Goal: Task Accomplishment & Management: Use online tool/utility

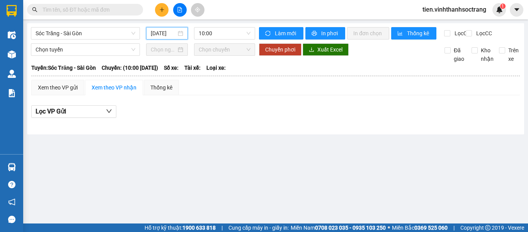
click at [152, 32] on input "[DATE]" at bounding box center [164, 33] width 26 height 9
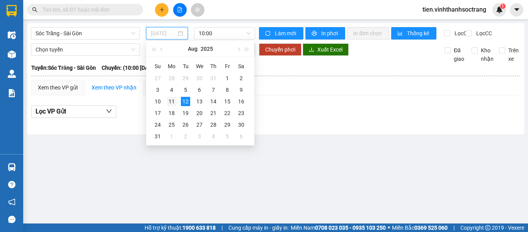
click at [174, 101] on div "11" at bounding box center [171, 101] width 9 height 9
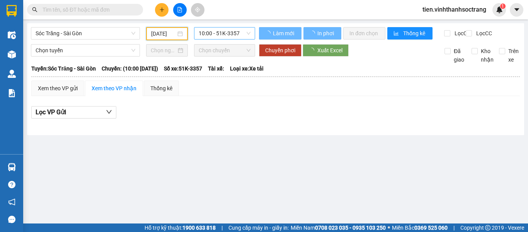
click at [212, 36] on span "10:00 - 51K-3357" at bounding box center [225, 33] width 52 height 12
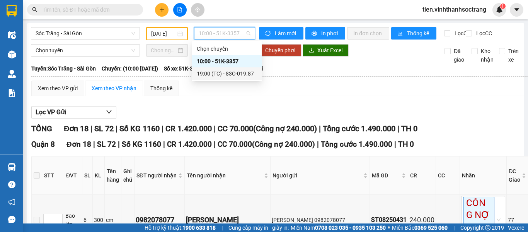
click at [225, 72] on div "19:00 (TC) - 83C-019.87" at bounding box center [227, 73] width 60 height 9
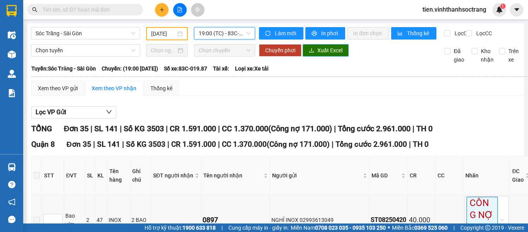
click at [331, 55] on span "Xuất Excel" at bounding box center [329, 50] width 25 height 9
drag, startPoint x: 176, startPoint y: 37, endPoint x: 171, endPoint y: 37, distance: 4.3
click at [176, 36] on div "[DATE]" at bounding box center [167, 33] width 32 height 9
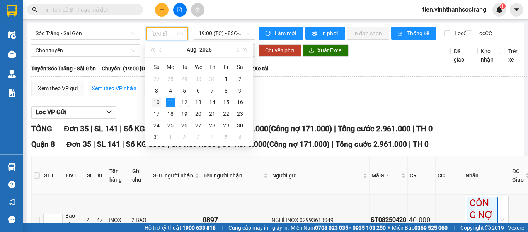
click at [160, 102] on div "10" at bounding box center [156, 101] width 9 height 9
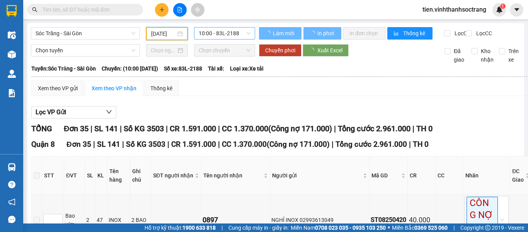
scroll to position [0, 3]
click at [219, 32] on span "10:00 - 83L-2188" at bounding box center [225, 33] width 52 height 12
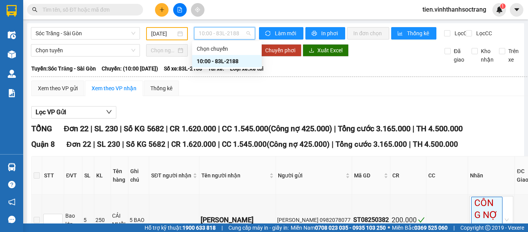
click at [320, 93] on div "Xem theo VP gửi Xem theo VP nhận Thống kê" at bounding box center [348, 87] width 635 height 15
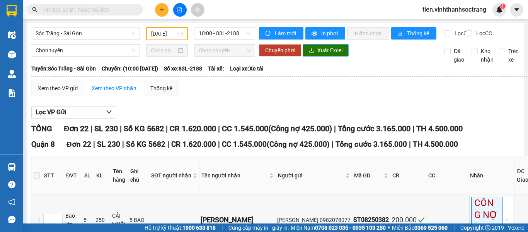
click at [317, 55] on span "Xuất Excel" at bounding box center [329, 50] width 25 height 9
click at [151, 33] on input "[DATE]" at bounding box center [163, 33] width 25 height 9
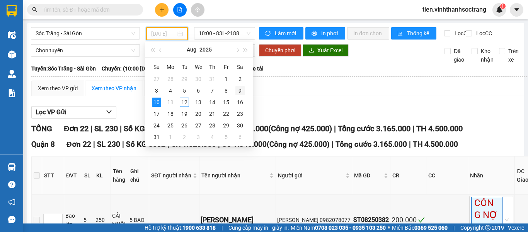
click at [239, 95] on div "9" at bounding box center [239, 90] width 9 height 9
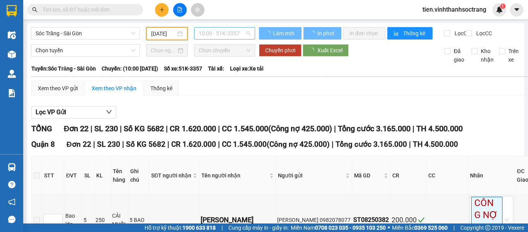
type input "[DATE]"
click at [225, 37] on span "10:00 - 51K-3357" at bounding box center [225, 33] width 52 height 12
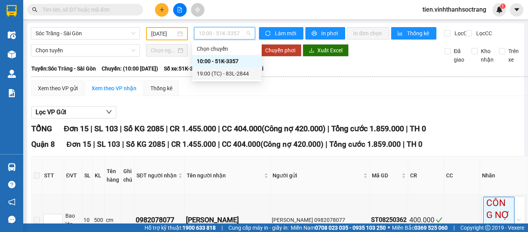
click at [223, 76] on div "19:00 (TC) - 83L-2844" at bounding box center [227, 73] width 60 height 9
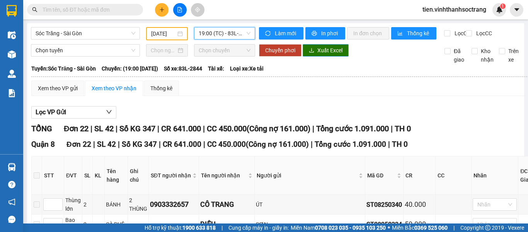
click at [324, 55] on span "Xuất Excel" at bounding box center [329, 50] width 25 height 9
click at [64, 29] on span "Sóc Trăng - Sài Gòn" at bounding box center [86, 33] width 100 height 12
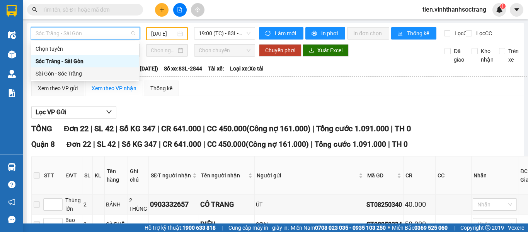
click at [70, 75] on div "Sài Gòn - Sóc Trăng" at bounding box center [85, 73] width 99 height 9
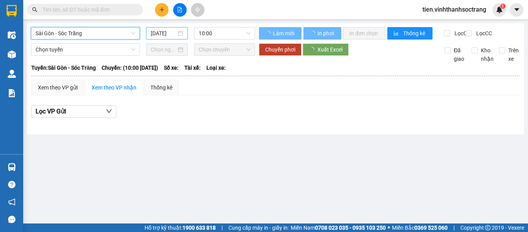
click at [161, 35] on input "[DATE]" at bounding box center [164, 33] width 26 height 9
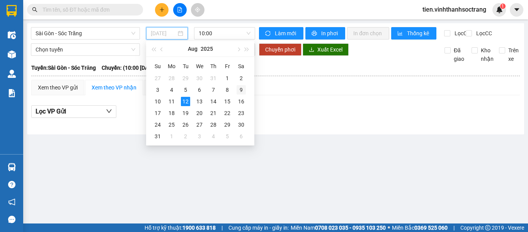
drag, startPoint x: 240, startPoint y: 89, endPoint x: 227, endPoint y: 42, distance: 49.2
click at [240, 89] on div "9" at bounding box center [241, 89] width 9 height 9
type input "[DATE]"
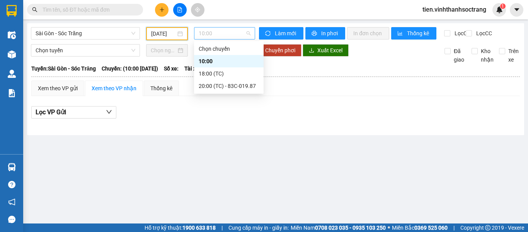
click at [228, 34] on span "10:00" at bounding box center [225, 33] width 52 height 12
click at [228, 71] on div "18:00 (TC)" at bounding box center [229, 73] width 60 height 9
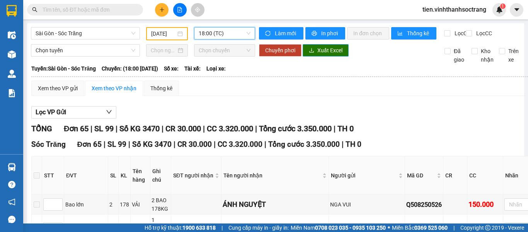
click at [331, 55] on span "Xuất Excel" at bounding box center [329, 50] width 25 height 9
click at [216, 31] on span "18:00 (TC)" at bounding box center [225, 33] width 52 height 12
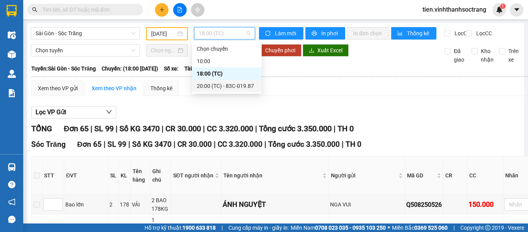
click at [216, 87] on div "20:00 (TC) - 83C-019.87" at bounding box center [227, 86] width 60 height 9
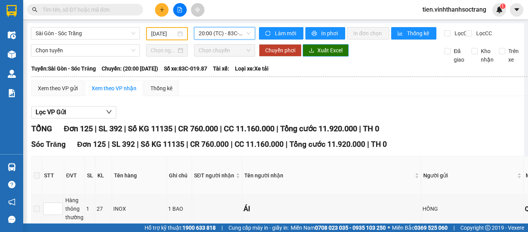
click at [307, 56] on button "Xuất Excel" at bounding box center [326, 50] width 46 height 12
